Goal: Information Seeking & Learning: Learn about a topic

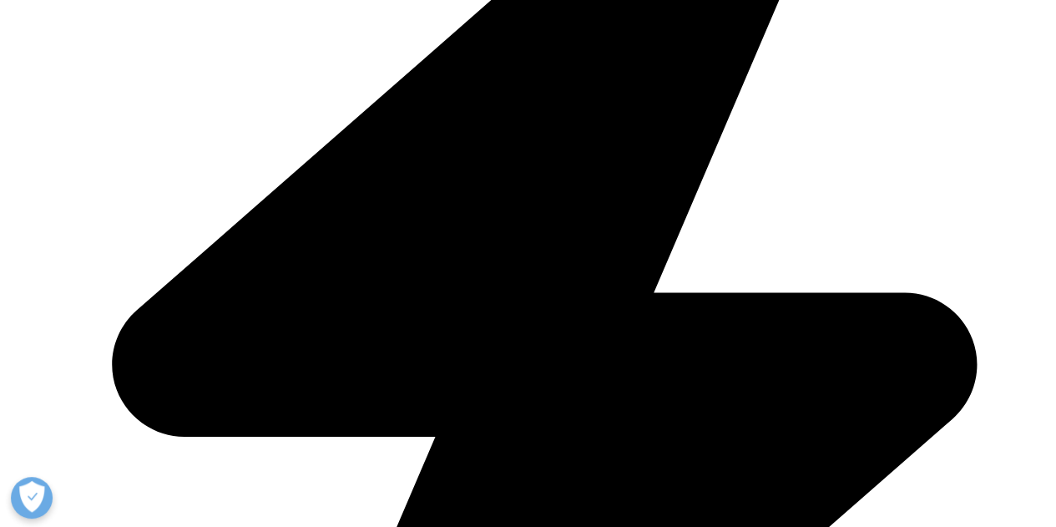
scroll to position [668, 0]
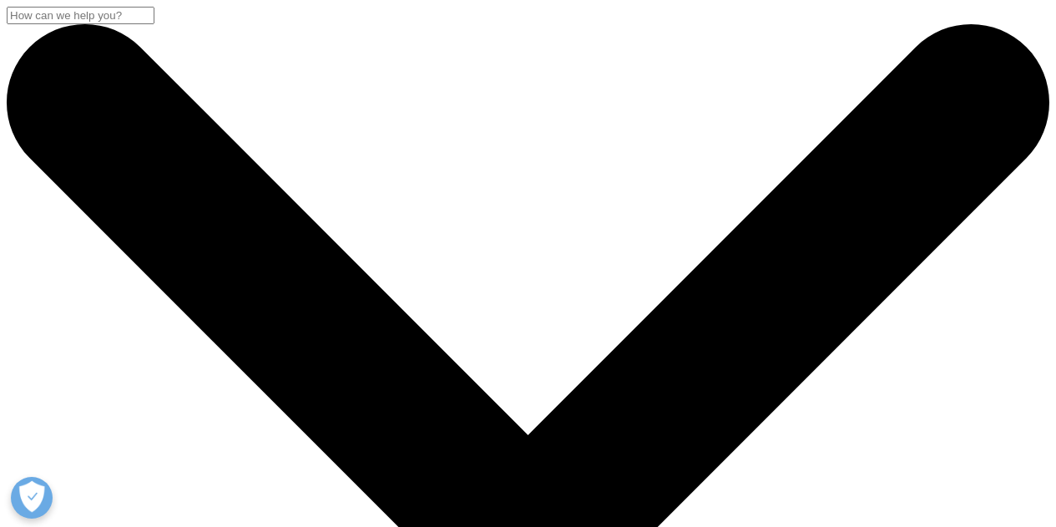
scroll to position [501, 0]
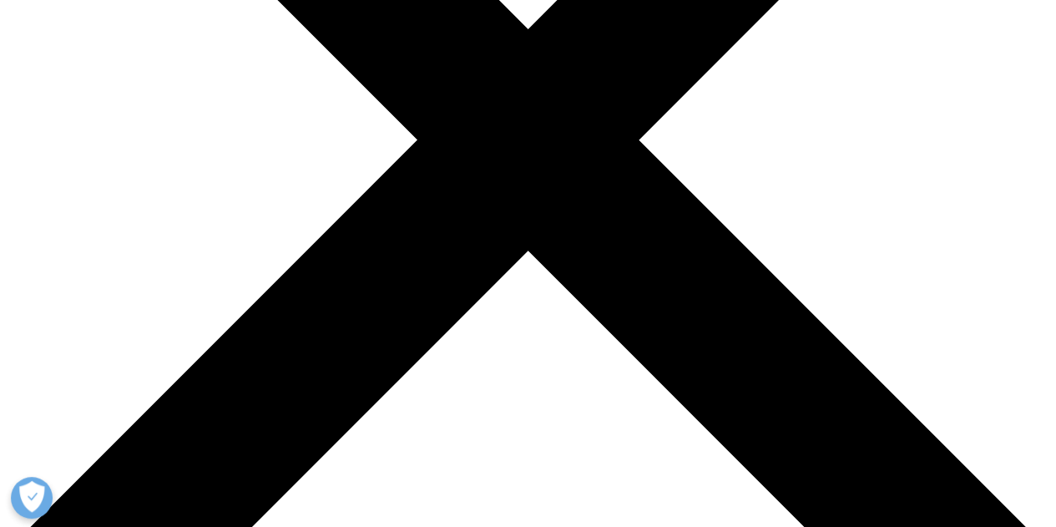
scroll to position [501, 0]
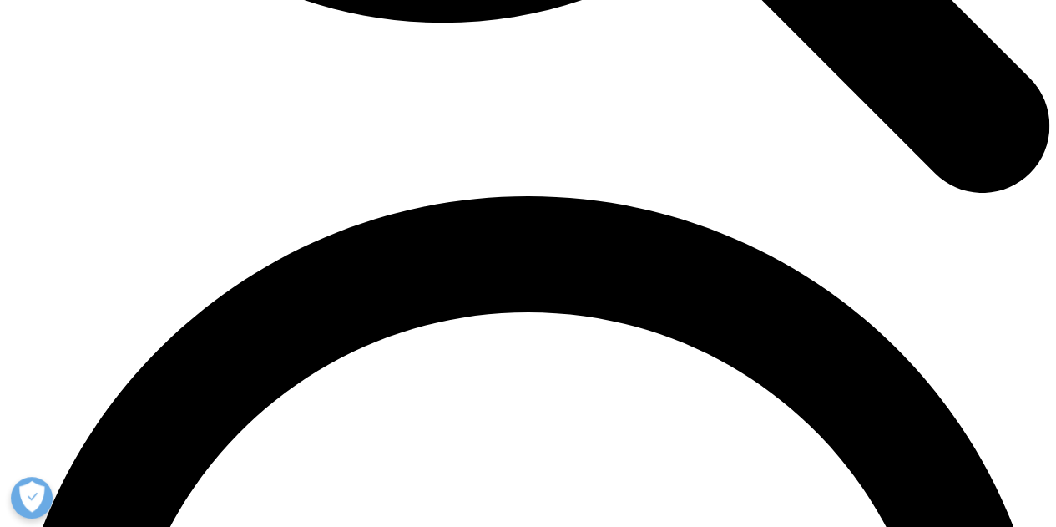
scroll to position [2086, 0]
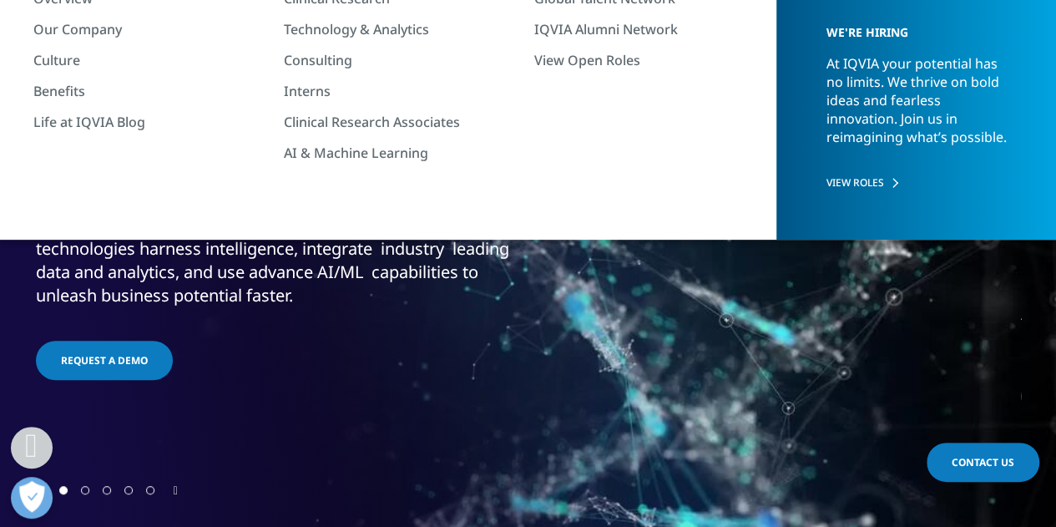
scroll to position [334, 0]
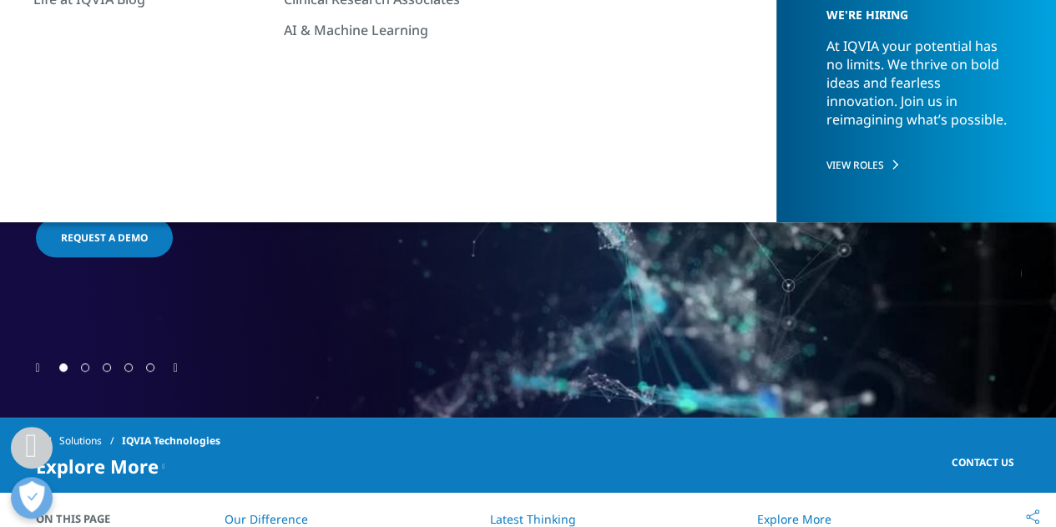
click at [175, 363] on icon "Next slide" at bounding box center [176, 368] width 4 height 12
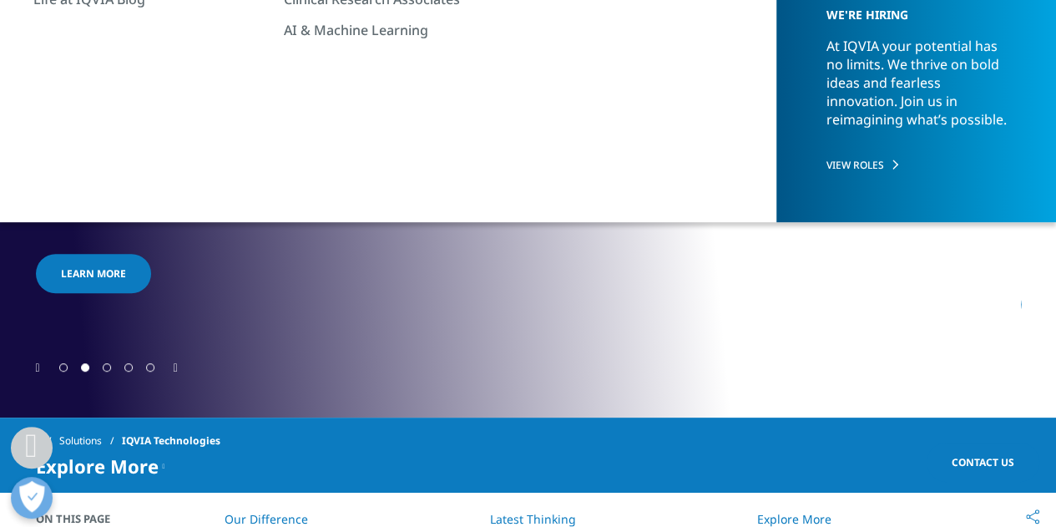
click at [175, 363] on icon "Next slide" at bounding box center [176, 368] width 4 height 12
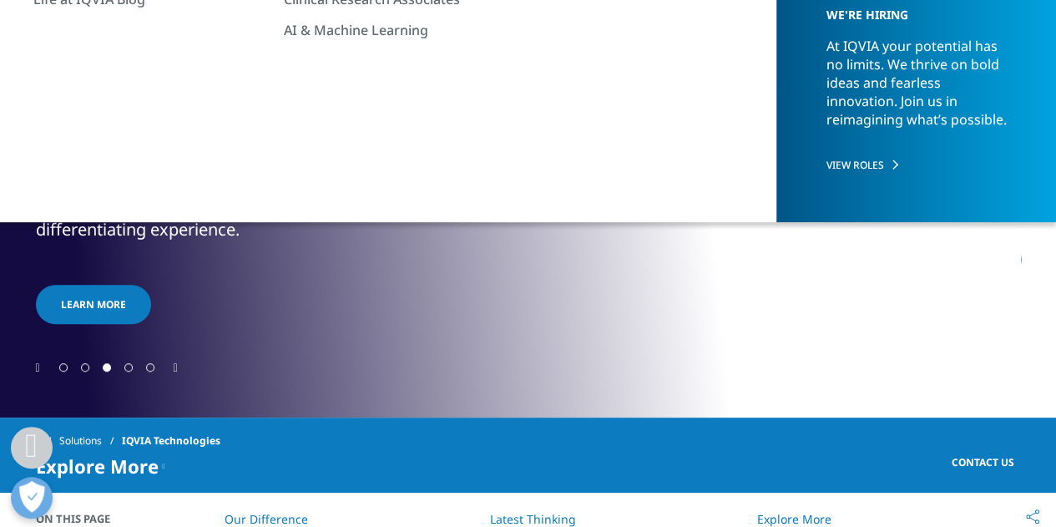
scroll to position [250, 0]
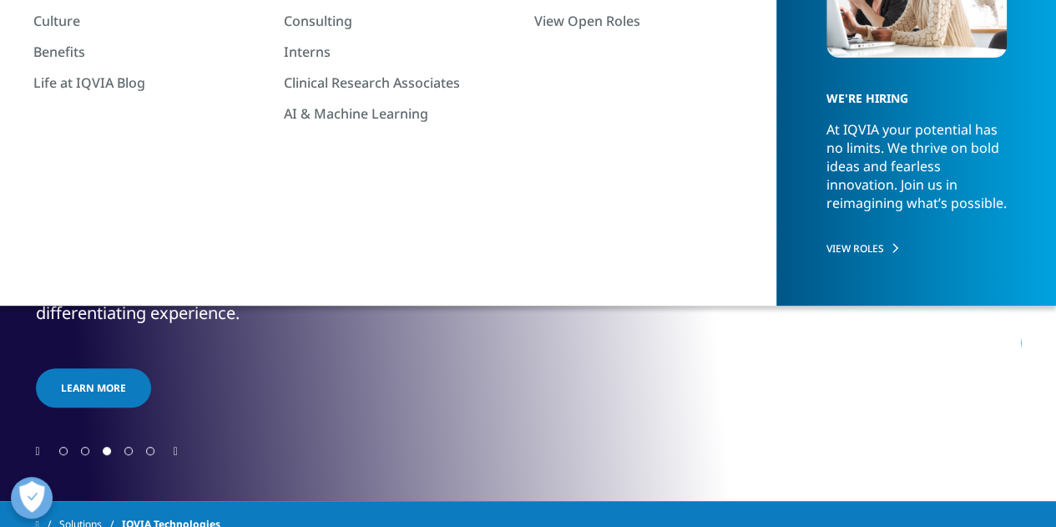
click at [177, 450] on icon "Next slide" at bounding box center [176, 452] width 4 height 12
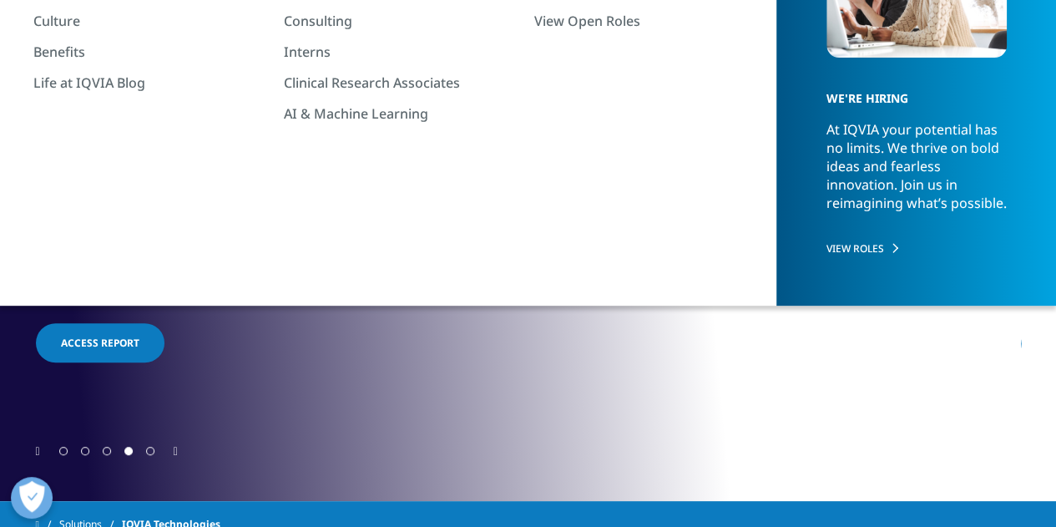
click at [177, 450] on icon "Next slide" at bounding box center [176, 452] width 4 height 12
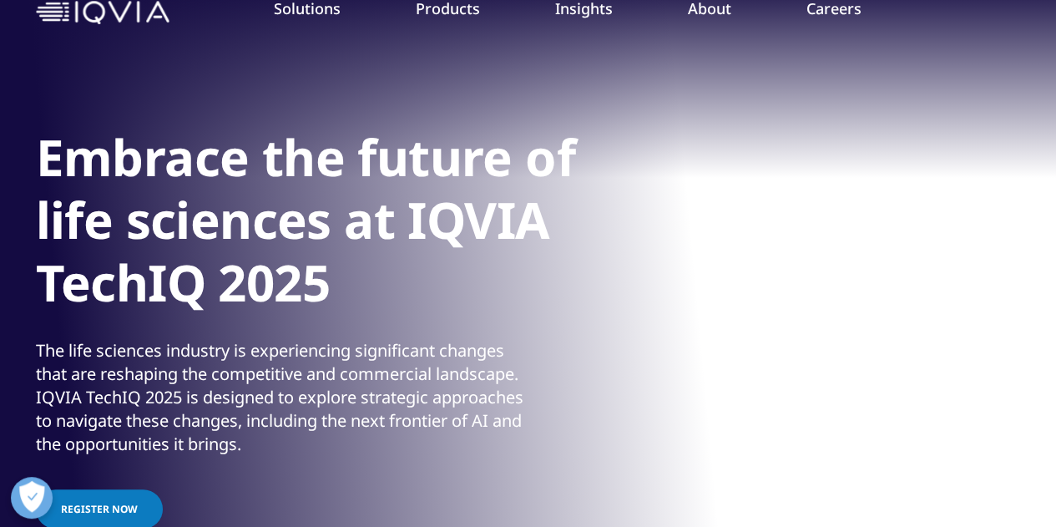
scroll to position [83, 0]
